Goal: Connect with others: Connect with others

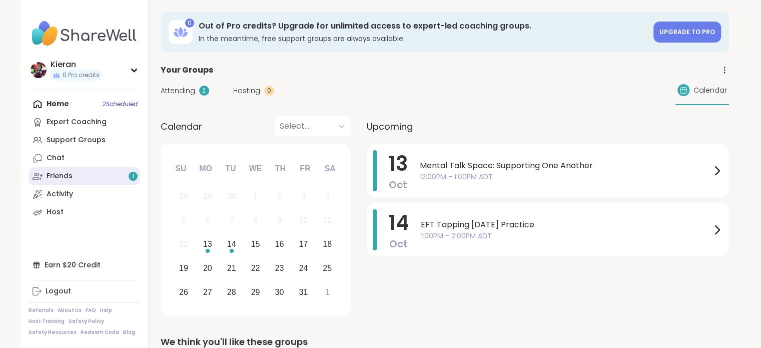
click at [108, 179] on link "Friends 1" at bounding box center [85, 176] width 112 height 18
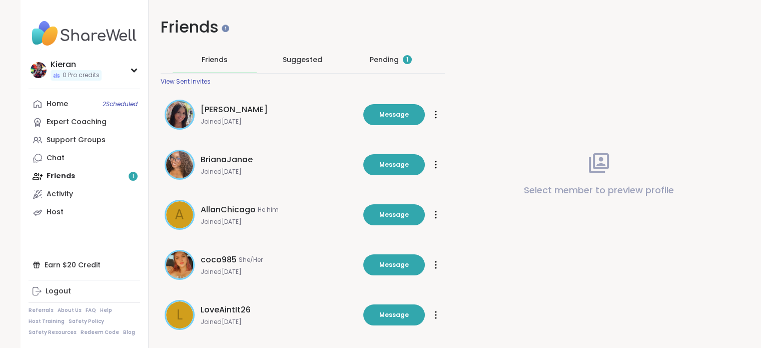
click at [395, 57] on div "Pending 1" at bounding box center [391, 60] width 42 height 10
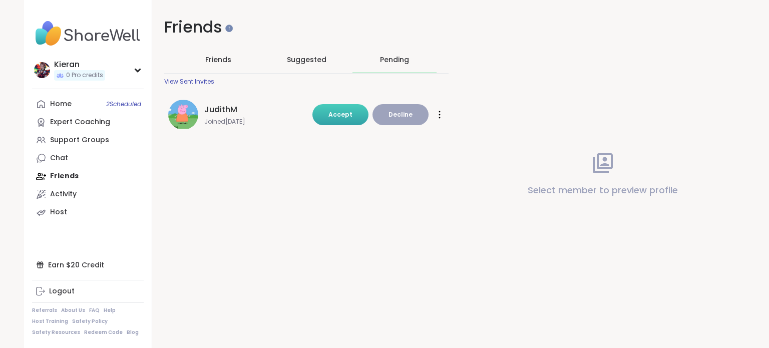
click at [316, 118] on button "Accept" at bounding box center [340, 114] width 56 height 21
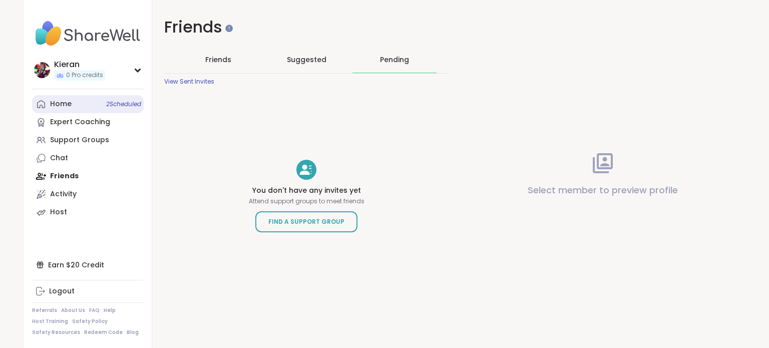
click at [81, 111] on link "Home 2 Scheduled" at bounding box center [88, 104] width 112 height 18
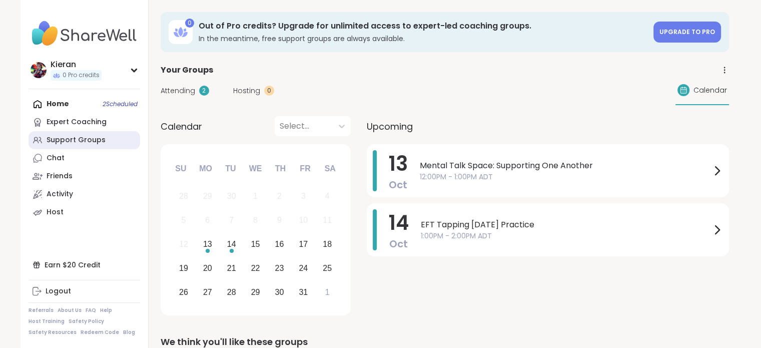
click at [73, 140] on div "Support Groups" at bounding box center [76, 140] width 59 height 10
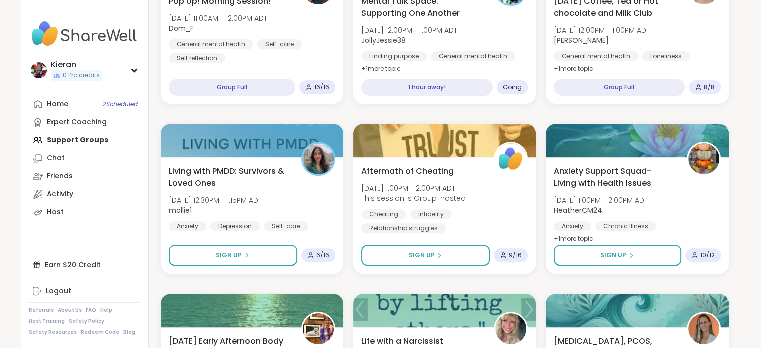
scroll to position [344, 0]
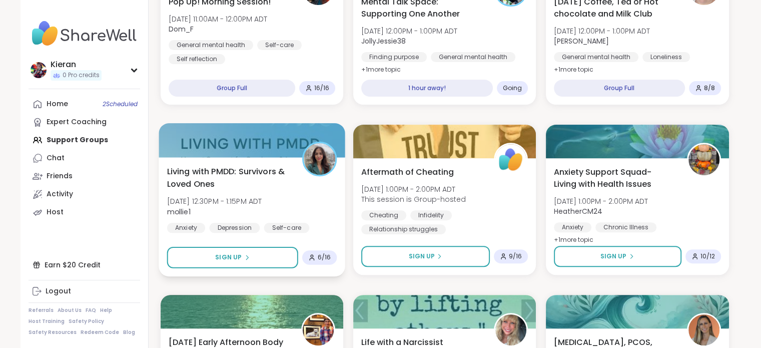
click at [309, 158] on img at bounding box center [320, 159] width 32 height 32
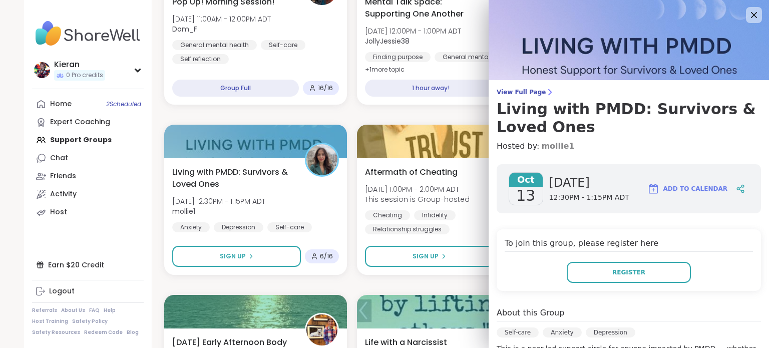
click at [541, 150] on link "mollie1" at bounding box center [557, 146] width 33 height 12
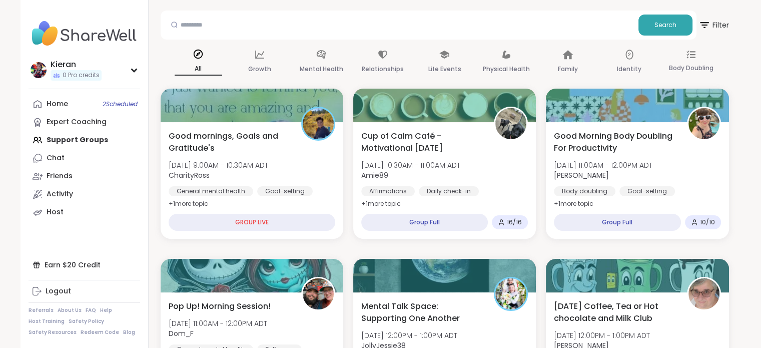
scroll to position [0, 0]
